Goal: Communication & Community: Answer question/provide support

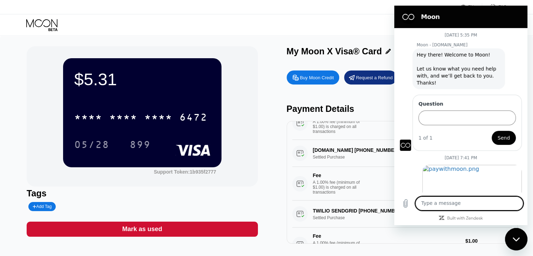
scroll to position [349, 0]
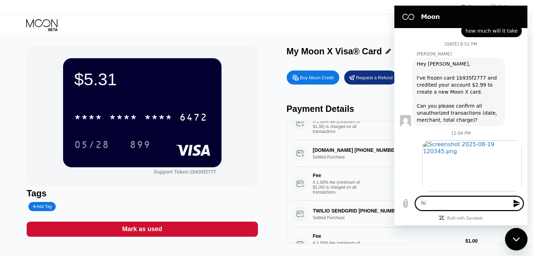
type textarea "hi"
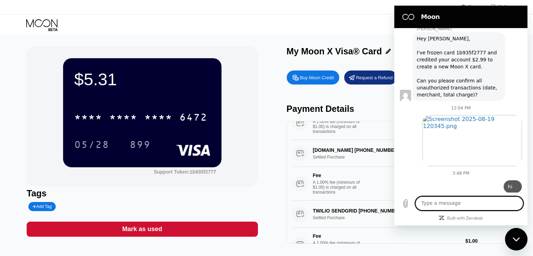
scroll to position [376, 0]
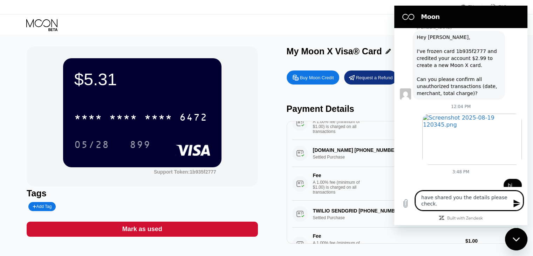
type textarea "have shared you the details please check."
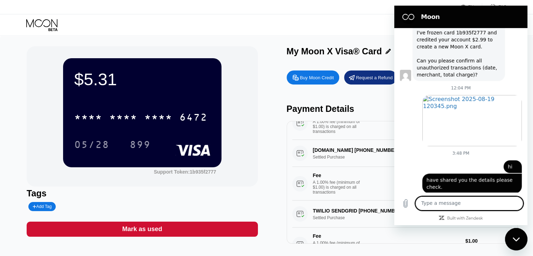
scroll to position [396, 0]
